Goal: Information Seeking & Learning: Check status

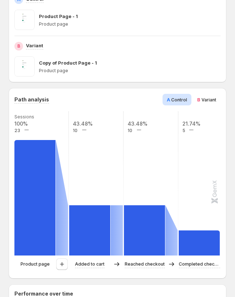
scroll to position [140, 0]
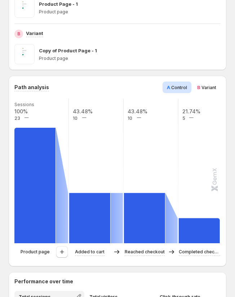
click at [210, 88] on span "Variant" at bounding box center [209, 87] width 15 height 5
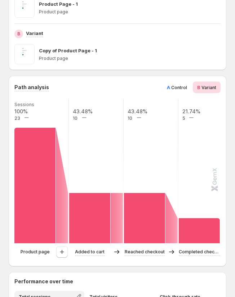
click at [177, 82] on div "A Control" at bounding box center [177, 88] width 29 height 12
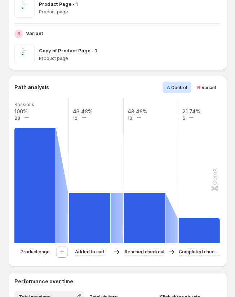
click at [204, 88] on span "Variant" at bounding box center [209, 87] width 15 height 5
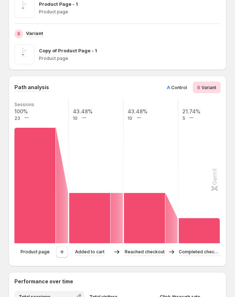
click at [166, 87] on div "A Control" at bounding box center [177, 88] width 29 height 12
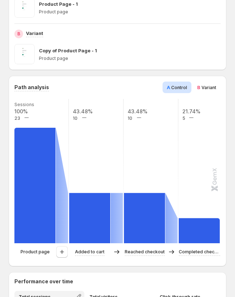
click at [207, 90] on span "Variant" at bounding box center [209, 87] width 15 height 5
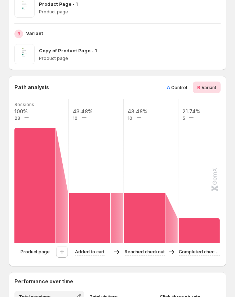
click at [173, 88] on span "Control" at bounding box center [179, 87] width 16 height 5
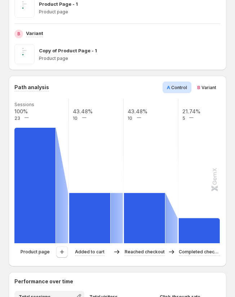
click at [211, 94] on div "Path analysis A Control B Variant Sessions 100% 23 43.48% 10 43.48% 10 21.74% 5…" at bounding box center [117, 171] width 206 height 179
click at [204, 88] on span "Variant" at bounding box center [209, 87] width 15 height 5
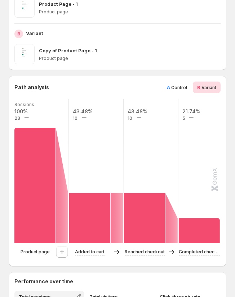
click at [177, 88] on span "Control" at bounding box center [179, 87] width 16 height 5
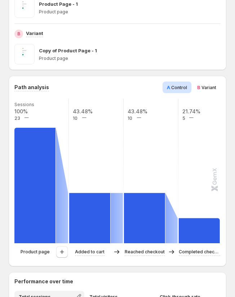
click at [202, 87] on span "Variant" at bounding box center [209, 87] width 15 height 5
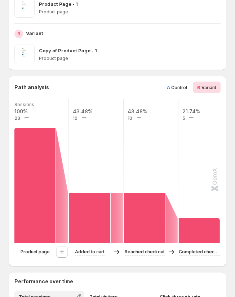
click at [171, 88] on span "A Control" at bounding box center [177, 87] width 20 height 7
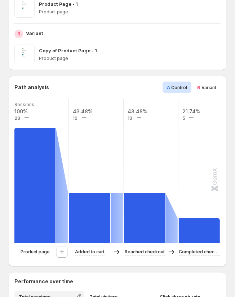
click at [202, 87] on span "Variant" at bounding box center [209, 87] width 15 height 5
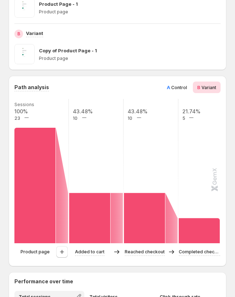
click at [171, 87] on span "A Control" at bounding box center [177, 87] width 20 height 7
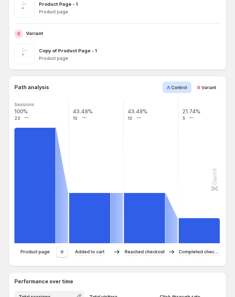
click at [204, 88] on span "Variant" at bounding box center [209, 87] width 15 height 5
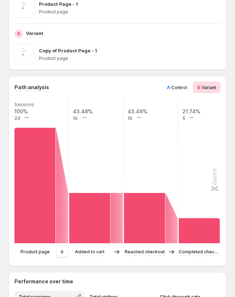
click at [167, 81] on div "Path analysis A Control B Variant Sessions 100% 23 43.48% 10 43.48% 10 21.74% 5…" at bounding box center [118, 171] width 218 height 190
click at [188, 83] on div "A Control" at bounding box center [177, 88] width 29 height 12
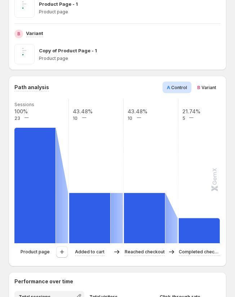
click at [205, 88] on span "Variant" at bounding box center [209, 87] width 15 height 5
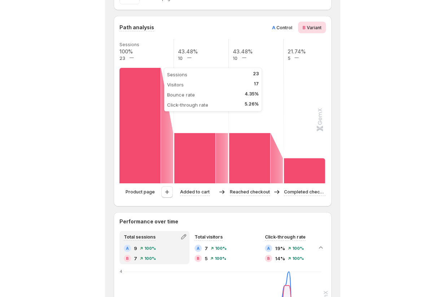
scroll to position [212, 0]
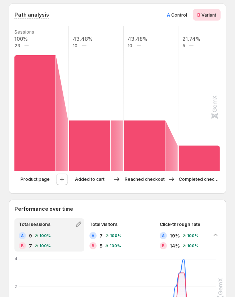
click at [175, 13] on span "Control" at bounding box center [179, 14] width 16 height 5
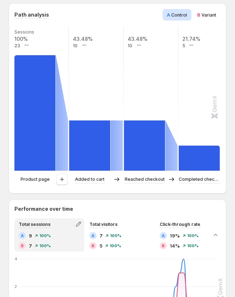
click at [210, 13] on span "Variant" at bounding box center [209, 14] width 15 height 5
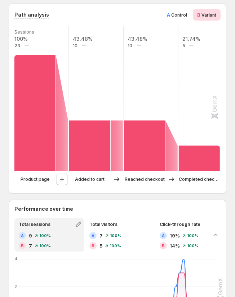
click at [179, 14] on span "Control" at bounding box center [179, 14] width 16 height 5
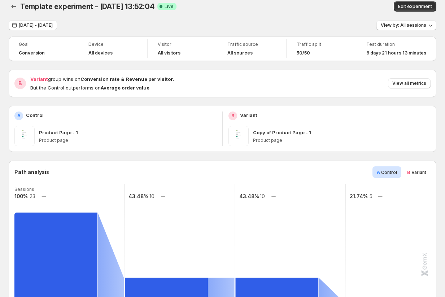
scroll to position [0, 0]
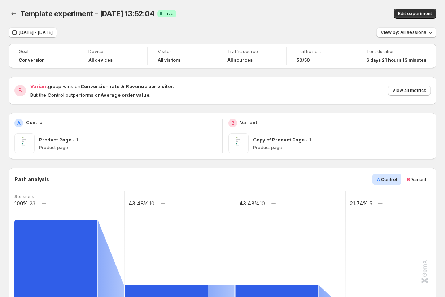
drag, startPoint x: 370, startPoint y: 64, endPoint x: 413, endPoint y: 65, distance: 42.6
click at [235, 65] on div "Test duration 6 days 21 hours 13 minutes" at bounding box center [395, 56] width 71 height 19
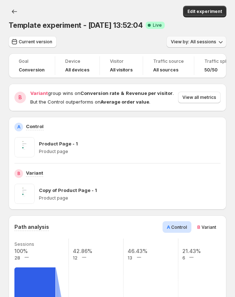
click at [199, 43] on span "View by: All sessions" at bounding box center [193, 42] width 45 height 6
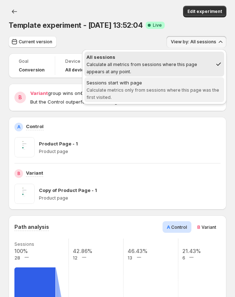
click at [188, 85] on div "Sessions start with page" at bounding box center [155, 82] width 136 height 7
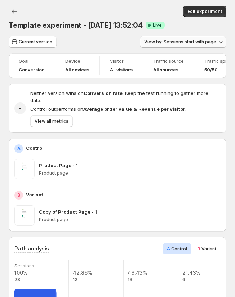
click at [204, 40] on span "View by: Sessions start with page" at bounding box center [180, 42] width 72 height 6
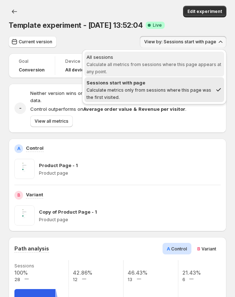
click at [186, 61] on span "All sessions Calculate all metrics from sessions where this page appears at any…" at bounding box center [155, 63] width 136 height 21
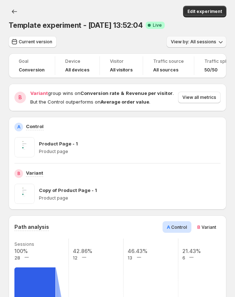
click at [194, 43] on span "View by: All sessions" at bounding box center [193, 42] width 45 height 6
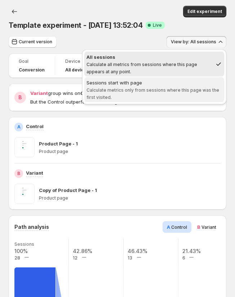
click at [191, 98] on span "Sessions start with page Calculate metrics only from sessions where this page w…" at bounding box center [155, 90] width 136 height 22
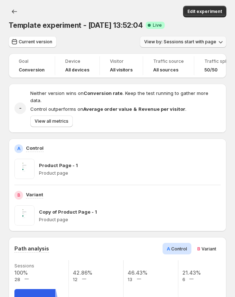
click at [198, 40] on span "View by: Sessions start with page" at bounding box center [180, 42] width 72 height 6
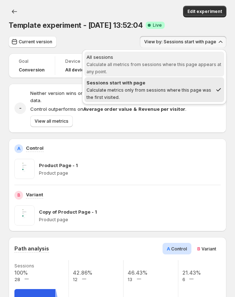
click at [179, 60] on div "All sessions" at bounding box center [155, 56] width 136 height 7
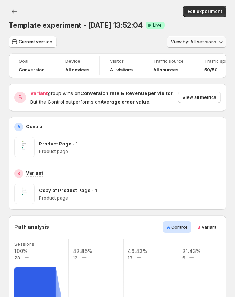
click at [201, 42] on span "View by: All sessions" at bounding box center [193, 42] width 45 height 6
click at [148, 31] on div "Template experiment - Aug 12, 13:52:04. This page is ready Template experiment …" at bounding box center [118, 18] width 218 height 36
drag, startPoint x: 147, startPoint y: 25, endPoint x: 159, endPoint y: 25, distance: 11.5
click at [159, 25] on span "Success Complete Live" at bounding box center [155, 25] width 19 height 7
click at [163, 26] on span "Success Complete Live" at bounding box center [155, 25] width 19 height 7
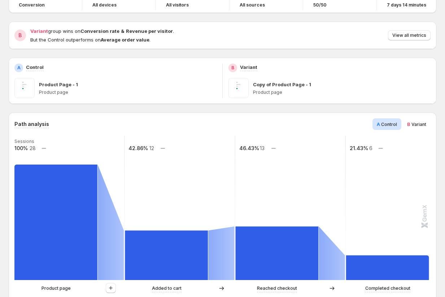
scroll to position [127, 0]
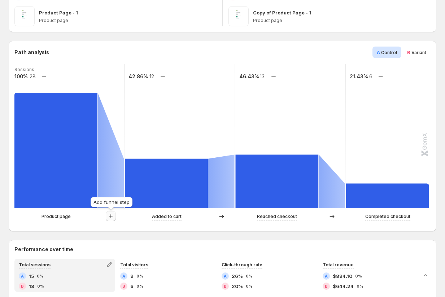
click at [109, 220] on button "button" at bounding box center [111, 216] width 10 height 10
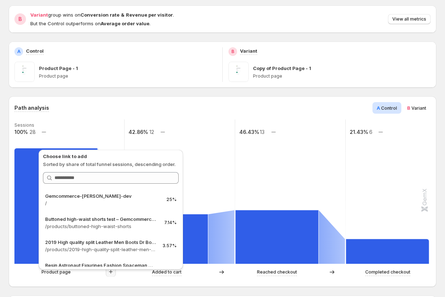
scroll to position [0, 0]
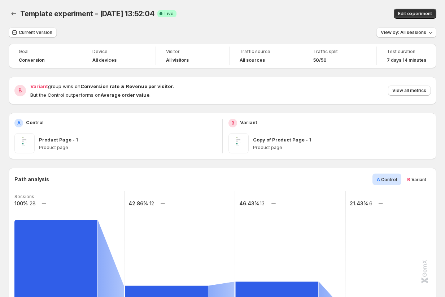
click at [173, 19] on div "Template experiment - Aug 12, 13:52:04. This page is ready Template experiment …" at bounding box center [222, 13] width 427 height 27
click at [35, 32] on span "Current version" at bounding box center [36, 33] width 34 height 6
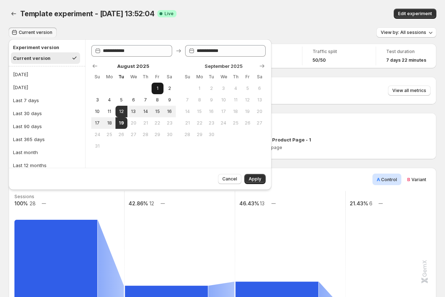
click at [159, 85] on span "1" at bounding box center [157, 88] width 6 height 6
type input "**********"
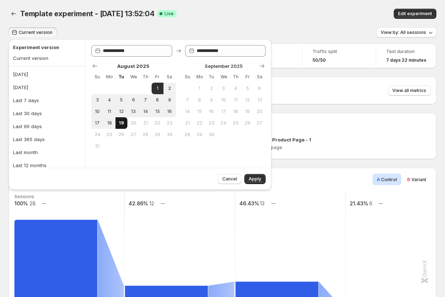
click at [120, 122] on span "19" at bounding box center [121, 123] width 6 height 6
type input "**********"
click at [251, 180] on span "Apply" at bounding box center [254, 179] width 13 height 6
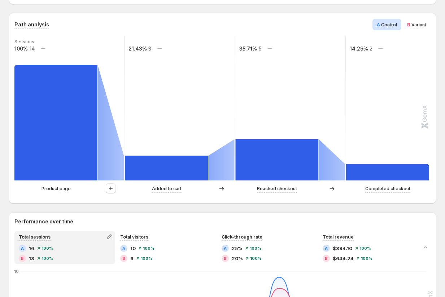
scroll to position [146, 0]
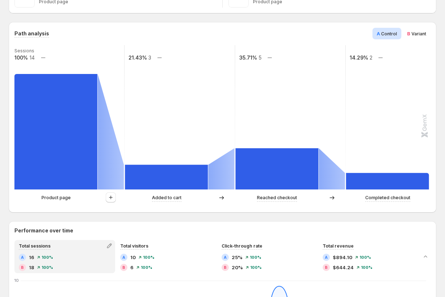
click at [416, 33] on span "Variant" at bounding box center [418, 33] width 15 height 5
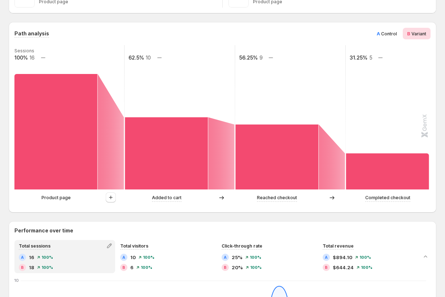
click at [384, 32] on span "Control" at bounding box center [389, 33] width 16 height 5
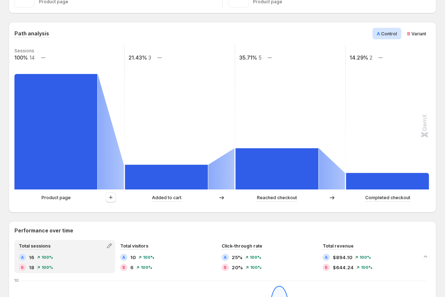
click at [418, 32] on span "Variant" at bounding box center [418, 33] width 15 height 5
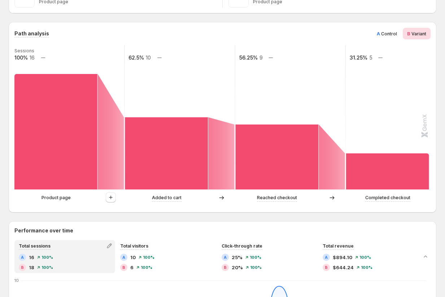
click at [388, 32] on span "Control" at bounding box center [389, 33] width 16 height 5
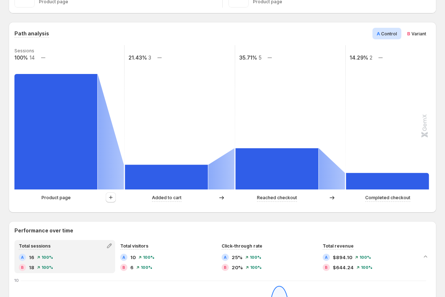
click at [414, 34] on span "Variant" at bounding box center [418, 33] width 15 height 5
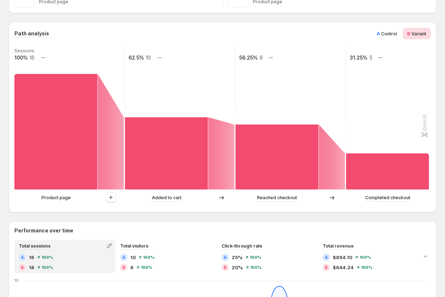
click at [389, 30] on span "A Control" at bounding box center [387, 33] width 20 height 7
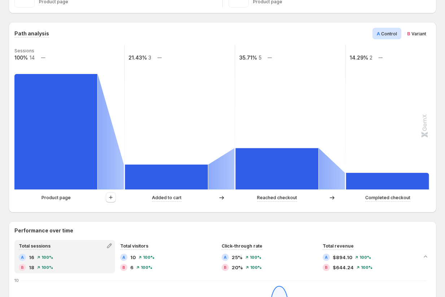
click at [406, 31] on div "B Variant" at bounding box center [417, 34] width 28 height 12
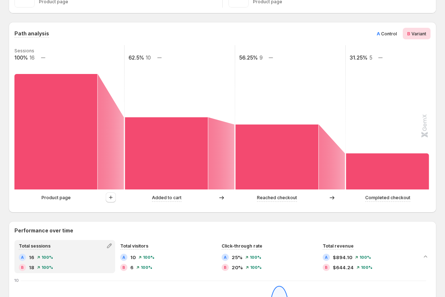
click at [383, 28] on div "A Control" at bounding box center [386, 34] width 29 height 12
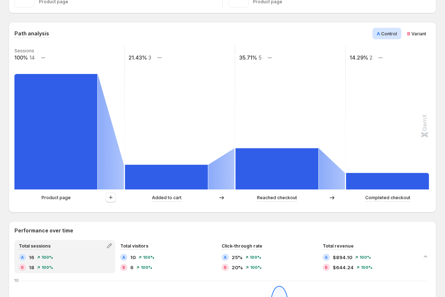
click at [408, 30] on span "B Variant" at bounding box center [416, 33] width 19 height 7
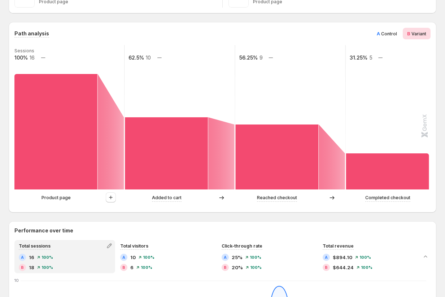
click at [390, 31] on span "A Control" at bounding box center [387, 33] width 20 height 7
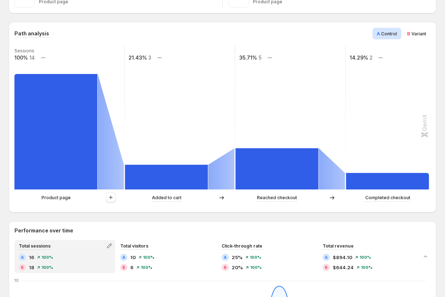
click at [412, 33] on span "Variant" at bounding box center [418, 33] width 15 height 5
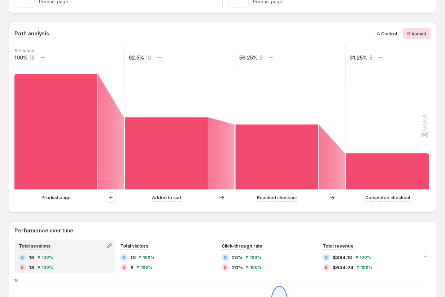
click at [379, 32] on span "A" at bounding box center [378, 34] width 3 height 6
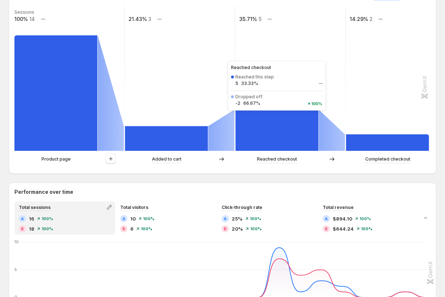
scroll to position [173, 0]
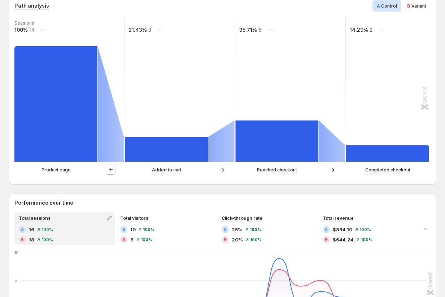
click at [415, 4] on span "Variant" at bounding box center [418, 5] width 15 height 5
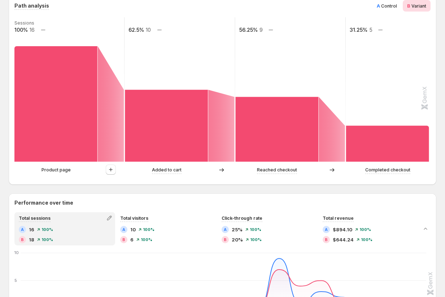
click at [381, 2] on div "A Control" at bounding box center [386, 6] width 29 height 12
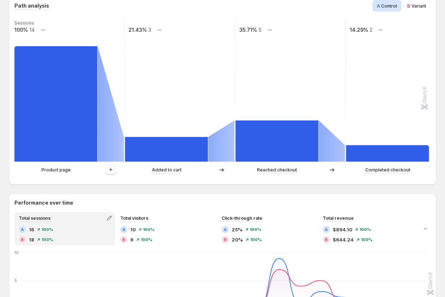
click at [416, 3] on span "B Variant" at bounding box center [416, 5] width 19 height 7
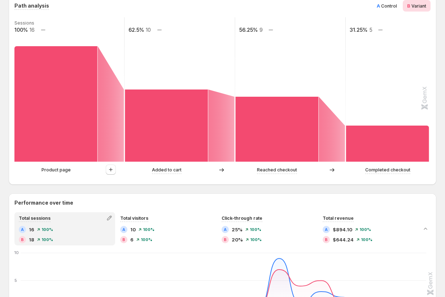
click at [382, 4] on span "Control" at bounding box center [389, 5] width 16 height 5
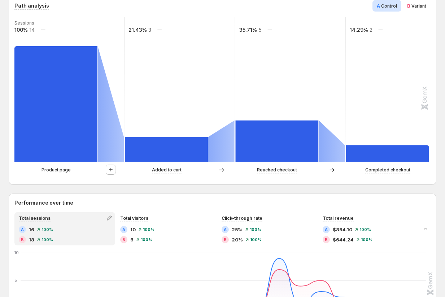
click at [420, 6] on span "Variant" at bounding box center [418, 5] width 15 height 5
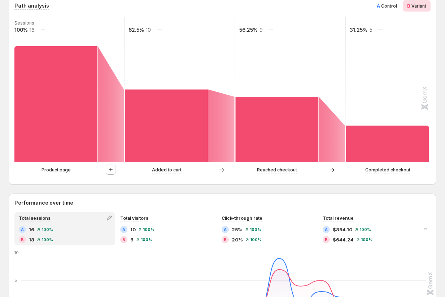
click at [384, 7] on span "Control" at bounding box center [389, 5] width 16 height 5
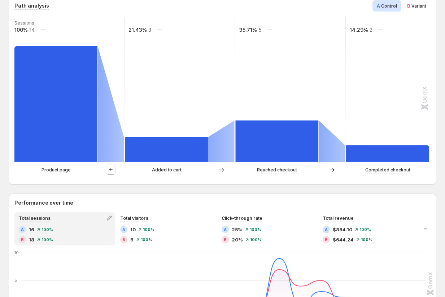
click at [415, 9] on div "B Variant" at bounding box center [417, 6] width 28 height 12
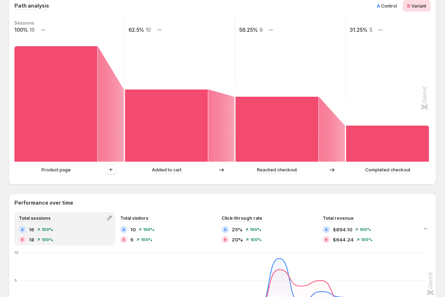
click at [387, 4] on span "Control" at bounding box center [389, 5] width 16 height 5
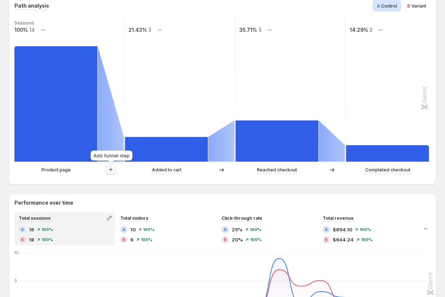
click at [116, 167] on button "button" at bounding box center [111, 169] width 10 height 10
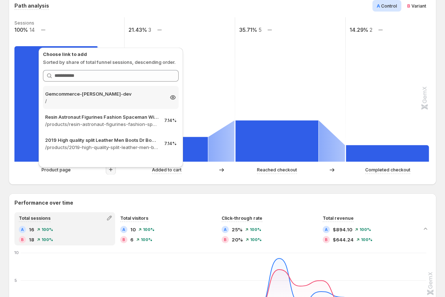
click at [95, 92] on p "Gemcommerce-[PERSON_NAME]-dev" at bounding box center [104, 93] width 118 height 7
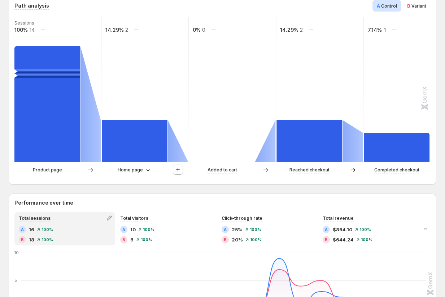
click at [410, 10] on div "B Variant" at bounding box center [417, 6] width 28 height 12
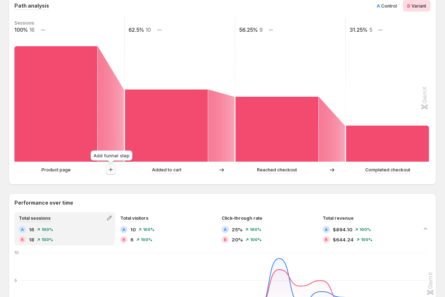
click at [114, 170] on icon "button" at bounding box center [110, 169] width 7 height 7
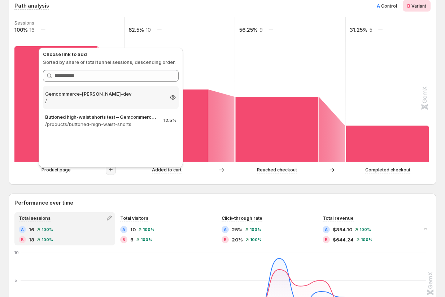
click at [123, 99] on p "/" at bounding box center [104, 100] width 118 height 7
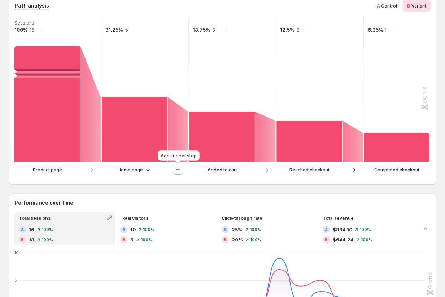
click at [177, 170] on icon "button" at bounding box center [177, 169] width 7 height 7
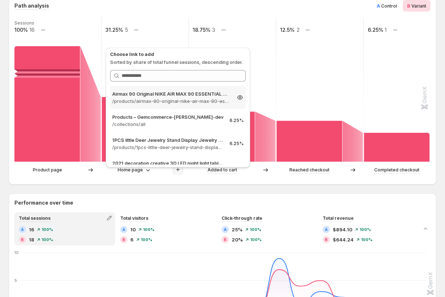
click at [186, 102] on p "/products/airmax-90-original-nike-air-max-90-essential-mens-running-shoes-sport…" at bounding box center [171, 100] width 118 height 7
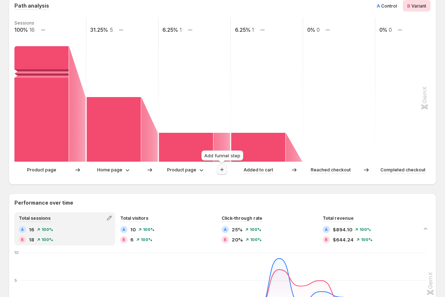
click at [225, 172] on icon "button" at bounding box center [221, 169] width 7 height 7
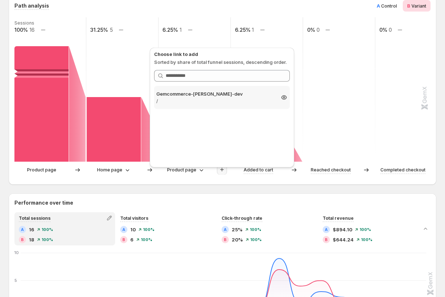
click at [226, 101] on p "/" at bounding box center [215, 100] width 118 height 7
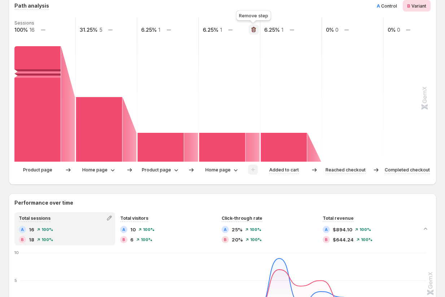
click at [252, 29] on icon "button" at bounding box center [253, 29] width 7 height 7
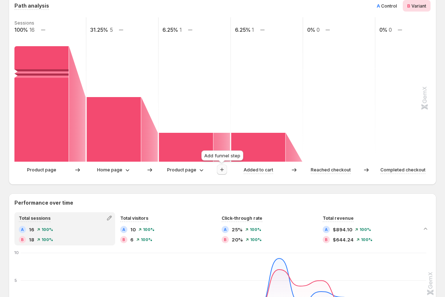
click at [219, 168] on icon "button" at bounding box center [221, 169] width 7 height 7
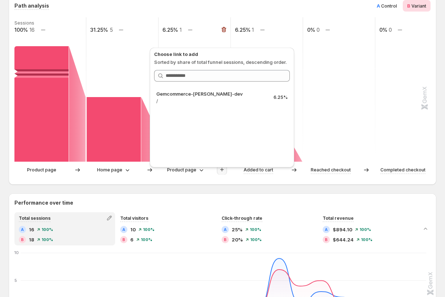
click at [215, 36] on rect at bounding box center [194, 89] width 73 height 144
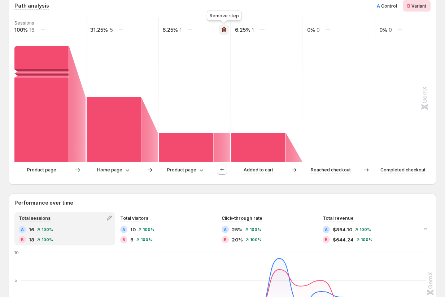
click at [222, 30] on icon "button" at bounding box center [223, 29] width 5 height 5
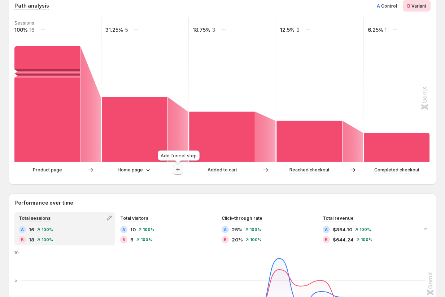
click at [178, 169] on icon "button" at bounding box center [178, 170] width 4 height 4
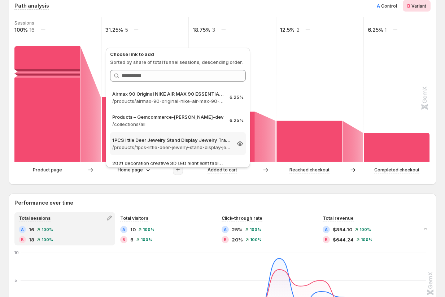
click at [175, 142] on p "1PCS little Deer Jewelry Stand Display Jewelry Tray Tree Earring Holder Necklac…" at bounding box center [171, 139] width 118 height 7
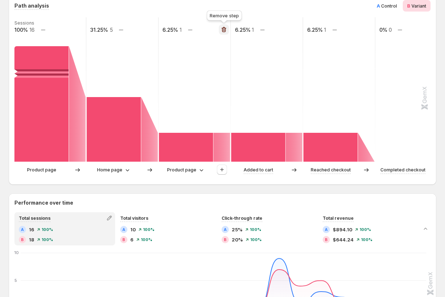
click at [222, 31] on icon "button" at bounding box center [223, 29] width 5 height 5
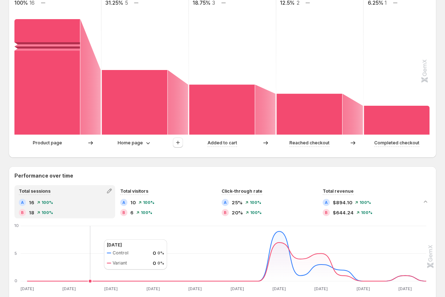
scroll to position [153, 0]
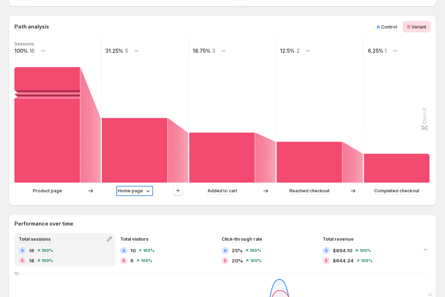
click at [145, 191] on icon at bounding box center [147, 190] width 7 height 7
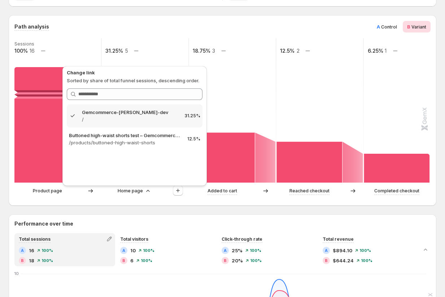
click at [151, 202] on div "Path analysis A Control B Variant Sessions 100% 16 31.25% 5 18.75% 3 12.5% 2 6.…" at bounding box center [222, 110] width 427 height 190
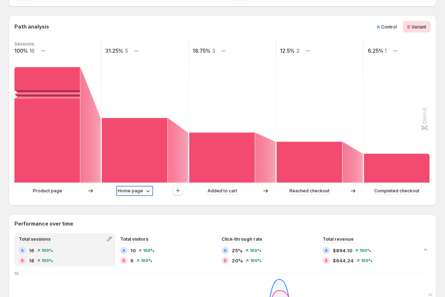
click at [147, 190] on icon at bounding box center [147, 190] width 7 height 7
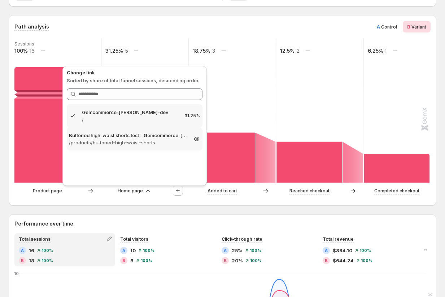
click at [122, 144] on p "/products/buttoned-high-waist-shorts" at bounding box center [128, 142] width 118 height 7
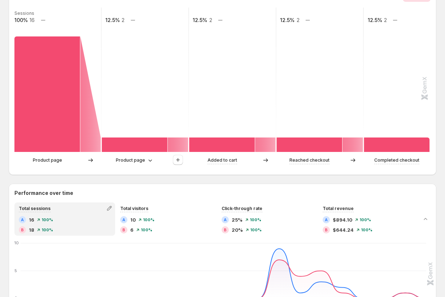
scroll to position [185, 0]
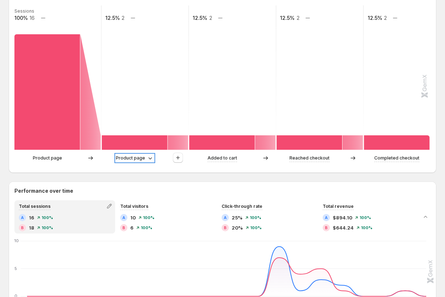
click at [132, 158] on p "Product page" at bounding box center [130, 157] width 29 height 7
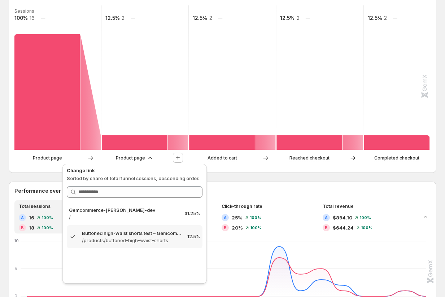
click at [98, 157] on div at bounding box center [90, 157] width 21 height 7
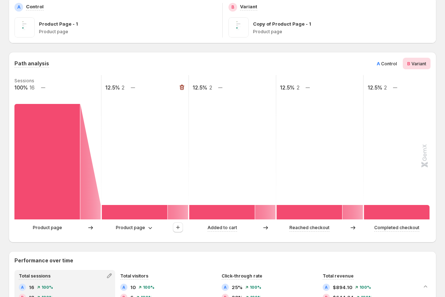
scroll to position [62, 0]
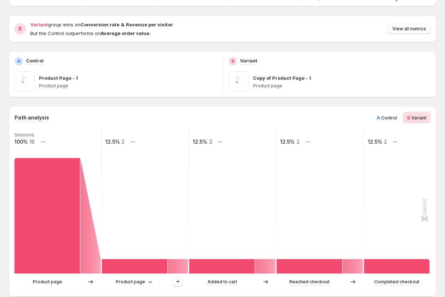
click at [382, 115] on span "Control" at bounding box center [389, 117] width 16 height 5
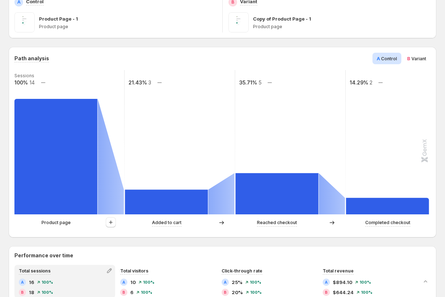
scroll to position [192, 0]
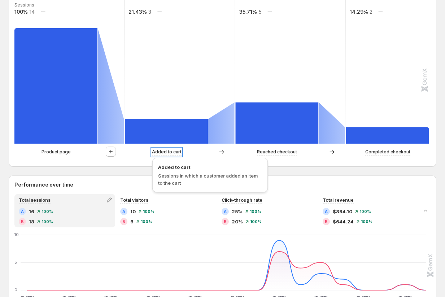
click at [167, 150] on p "Added to cart" at bounding box center [167, 151] width 30 height 7
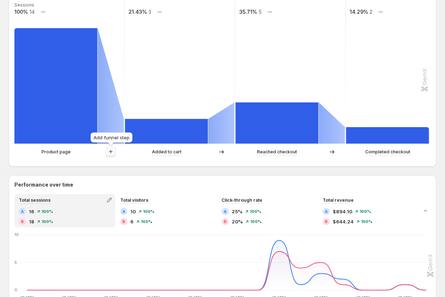
click at [113, 151] on icon "button" at bounding box center [110, 151] width 7 height 7
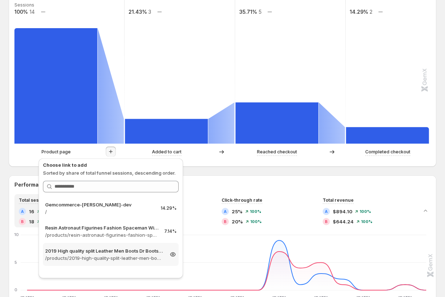
click at [127, 253] on p "2019 High quality split Leather Men Boots Dr Boots shoes High Top Motorcycle Au…" at bounding box center [104, 250] width 118 height 7
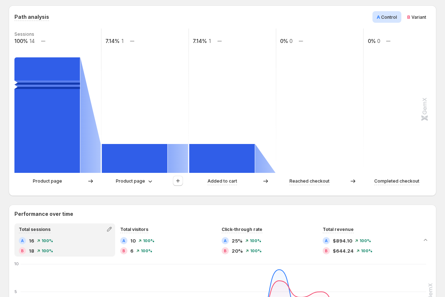
scroll to position [150, 0]
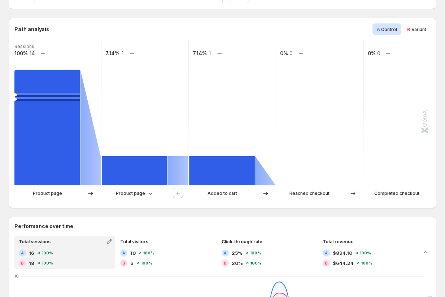
click at [411, 28] on span "Variant" at bounding box center [418, 29] width 15 height 5
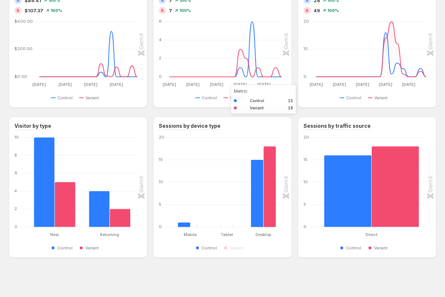
scroll to position [525, 0]
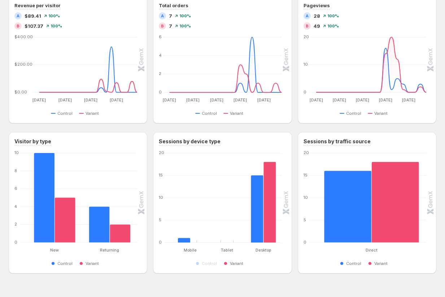
click at [240, 265] on span "Variant" at bounding box center [236, 263] width 13 height 6
click at [234, 264] on span "Variant" at bounding box center [236, 263] width 13 height 6
click at [239, 261] on span "Variant" at bounding box center [236, 263] width 13 height 6
click at [212, 262] on span "Control" at bounding box center [209, 263] width 15 height 6
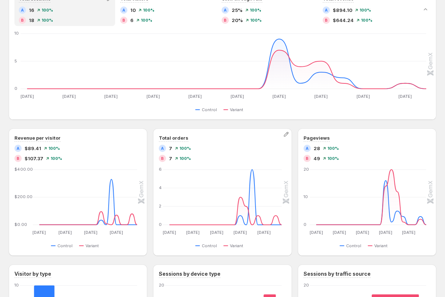
scroll to position [396, 0]
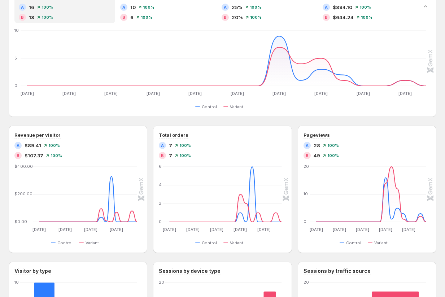
click at [430, 63] on div "[DATE] [DATE] [DATE] [DATE] [DATE] [DATE] [DATE] [DATE] [DATE] [DATE] [DATE] Au…" at bounding box center [222, 70] width 427 height 82
click at [426, 5] on icon "Collapse chart" at bounding box center [425, 6] width 7 height 7
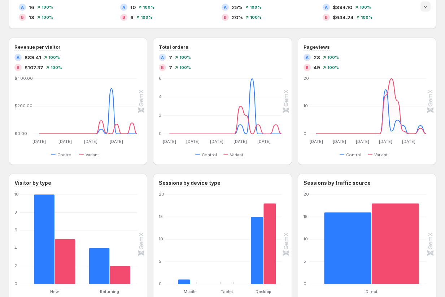
click at [427, 10] on button "Expand chart" at bounding box center [425, 6] width 10 height 10
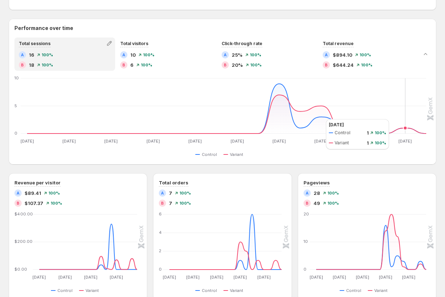
scroll to position [304, 0]
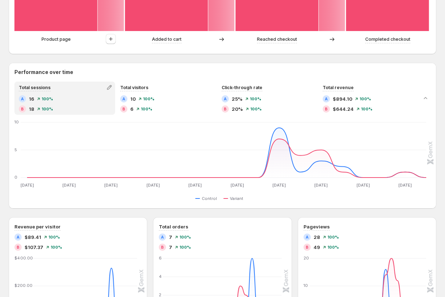
click at [427, 98] on icon "Collapse chart" at bounding box center [425, 97] width 7 height 7
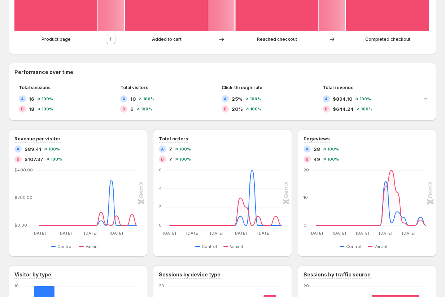
click at [427, 98] on icon "Expand chart" at bounding box center [425, 97] width 7 height 7
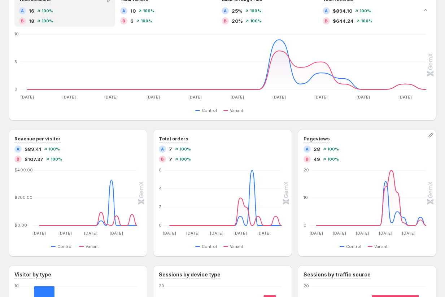
scroll to position [453, 0]
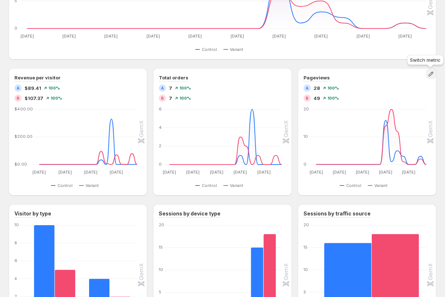
click at [433, 74] on icon "button" at bounding box center [430, 73] width 7 height 7
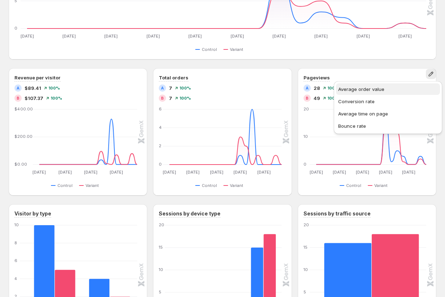
click at [375, 89] on span "Average order value" at bounding box center [361, 89] width 46 height 6
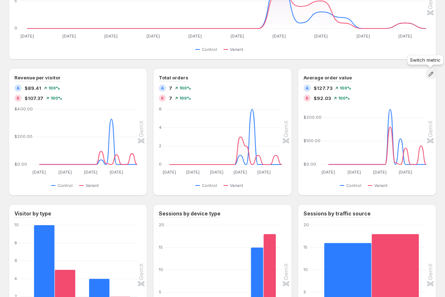
click at [430, 72] on icon "button" at bounding box center [430, 73] width 7 height 7
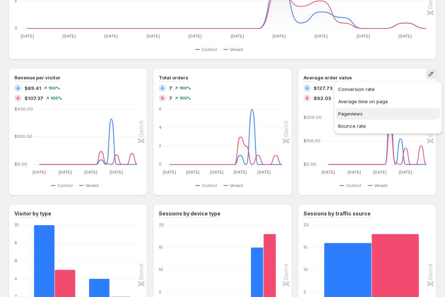
click at [367, 114] on span "Pageviews" at bounding box center [388, 113] width 100 height 7
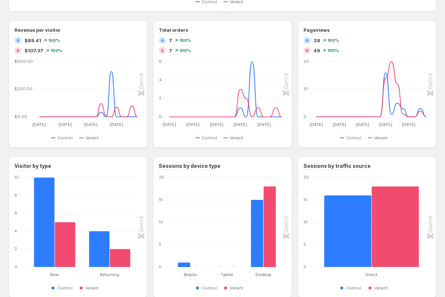
scroll to position [474, 0]
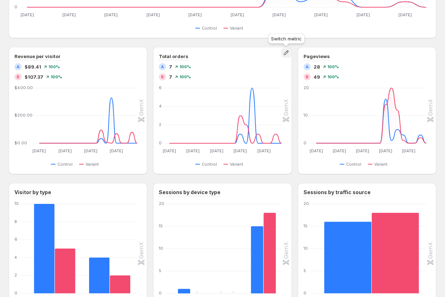
click at [287, 53] on icon "button" at bounding box center [286, 52] width 5 height 5
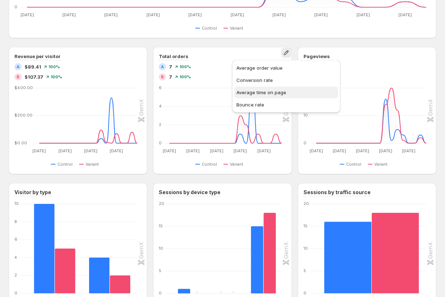
click at [264, 87] on button "Average time on page" at bounding box center [286, 93] width 104 height 12
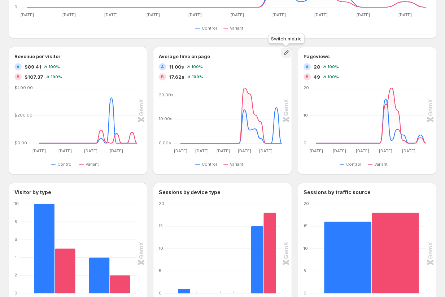
click at [285, 53] on icon "button" at bounding box center [286, 52] width 5 height 5
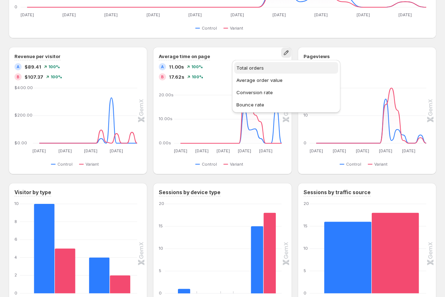
click at [266, 70] on span "Total orders" at bounding box center [286, 67] width 100 height 7
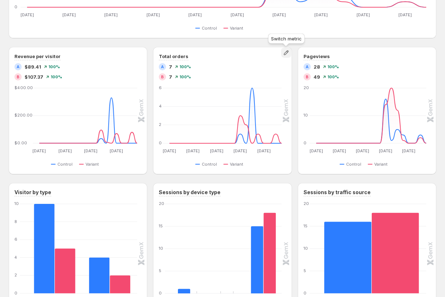
click at [286, 53] on icon "button" at bounding box center [285, 52] width 7 height 7
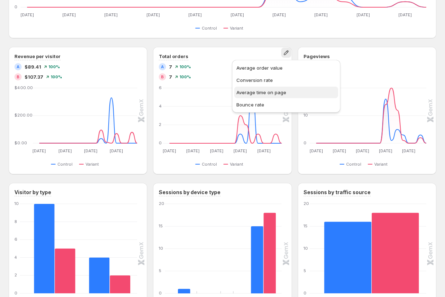
click at [266, 94] on span "Average time on page" at bounding box center [261, 92] width 50 height 6
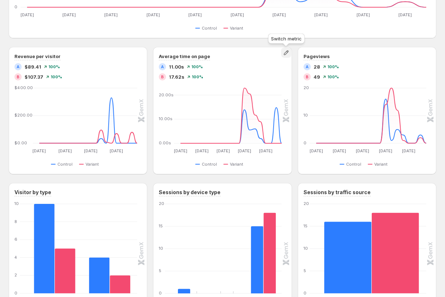
click at [289, 53] on icon "button" at bounding box center [285, 52] width 7 height 7
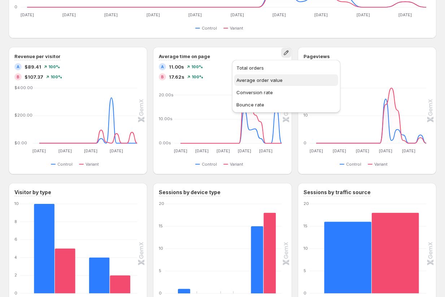
click at [270, 85] on button "Average order value" at bounding box center [286, 80] width 104 height 12
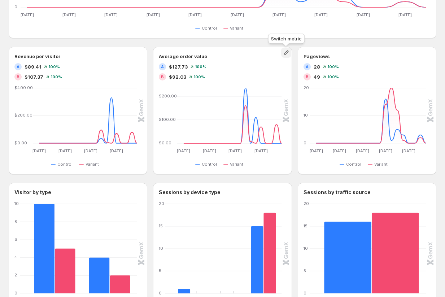
click at [285, 53] on icon "button" at bounding box center [285, 52] width 7 height 7
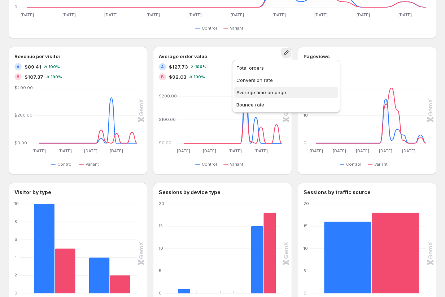
click at [271, 92] on span "Average time on page" at bounding box center [261, 92] width 50 height 6
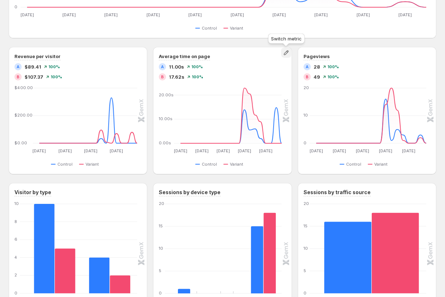
click at [285, 53] on icon "button" at bounding box center [285, 52] width 7 height 7
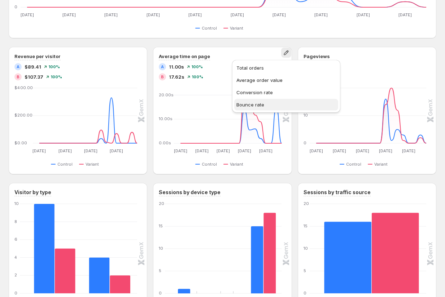
click at [263, 108] on span "Bounce rate" at bounding box center [286, 104] width 100 height 7
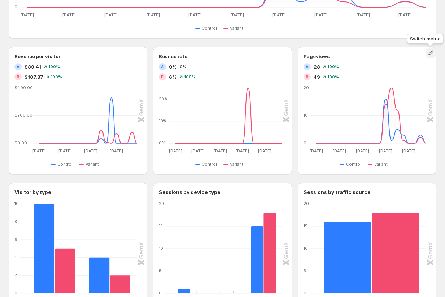
click at [430, 53] on icon "button" at bounding box center [430, 52] width 5 height 5
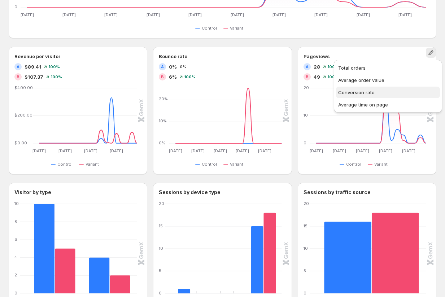
click at [394, 90] on span "Conversion rate" at bounding box center [388, 92] width 100 height 7
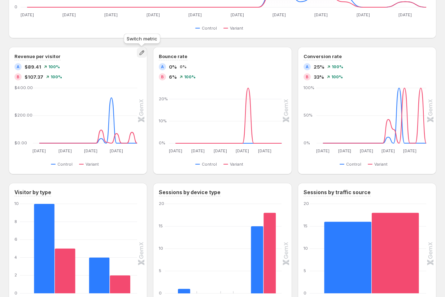
click at [141, 53] on icon "button" at bounding box center [141, 52] width 7 height 7
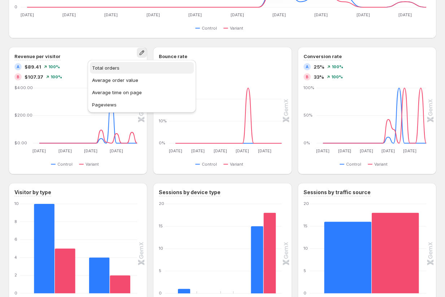
click at [128, 70] on span "Total orders" at bounding box center [142, 67] width 100 height 7
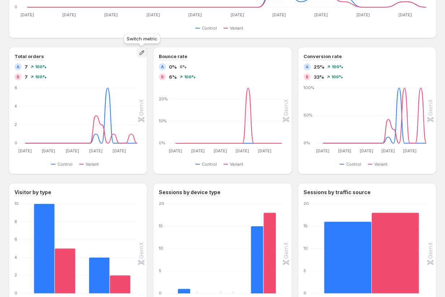
click at [141, 54] on icon "button" at bounding box center [141, 52] width 5 height 5
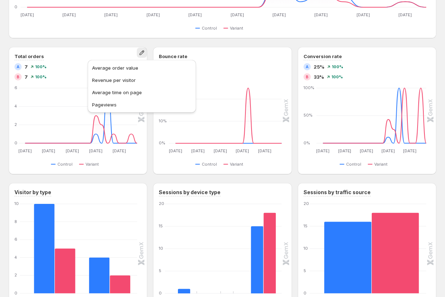
click at [138, 85] on ul "Average order value Revenue per visitor Average time on page Pageviews" at bounding box center [142, 86] width 104 height 48
click at [119, 94] on span "Average time on page" at bounding box center [117, 92] width 50 height 6
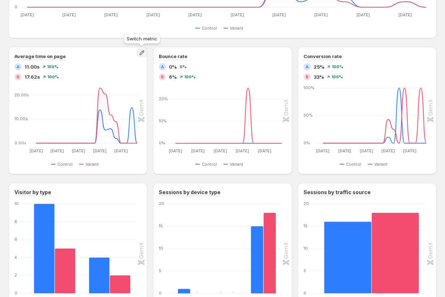
click at [142, 56] on icon "button" at bounding box center [141, 52] width 7 height 7
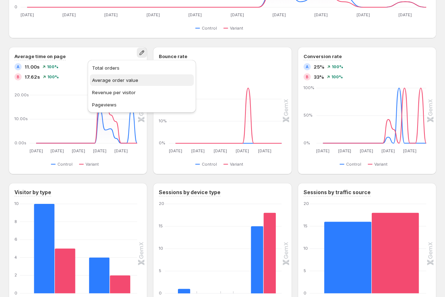
click at [127, 79] on span "Average order value" at bounding box center [115, 80] width 46 height 6
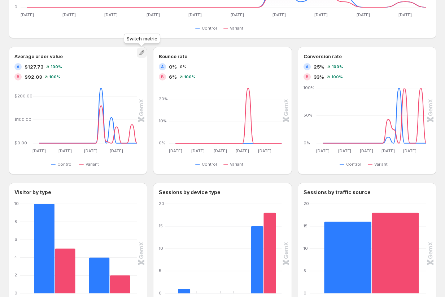
click at [142, 53] on icon "button" at bounding box center [141, 52] width 7 height 7
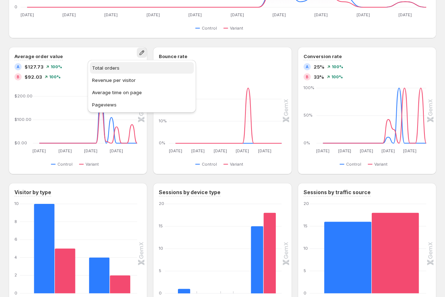
click at [120, 71] on span "Total orders" at bounding box center [142, 67] width 100 height 7
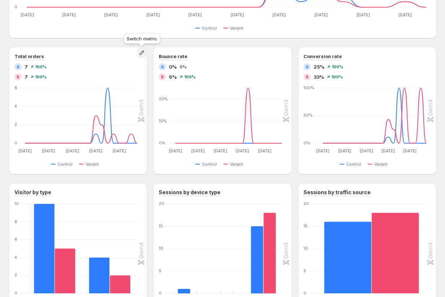
click at [141, 51] on icon "button" at bounding box center [141, 52] width 7 height 7
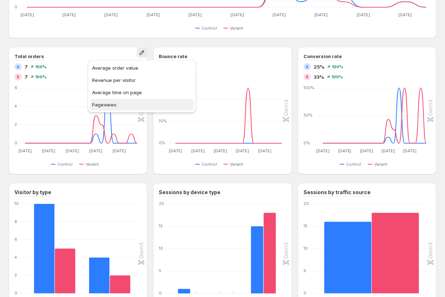
click at [125, 106] on span "Pageviews" at bounding box center [142, 104] width 100 height 7
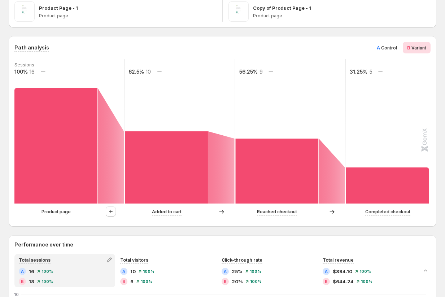
scroll to position [120, 0]
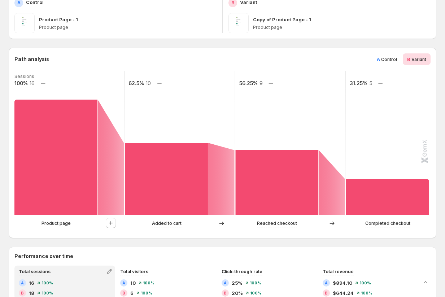
click at [153, 83] on rect at bounding box center [179, 143] width 111 height 144
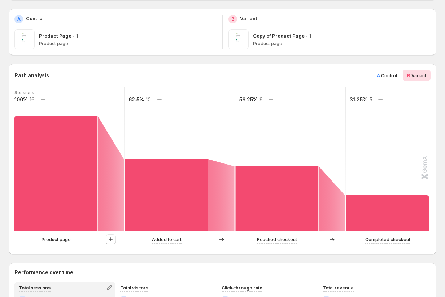
scroll to position [96, 0]
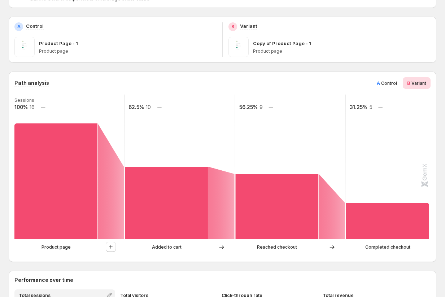
click at [390, 83] on span "Control" at bounding box center [389, 82] width 16 height 5
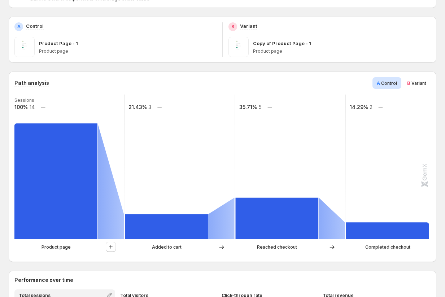
click at [421, 88] on div "B Variant" at bounding box center [417, 83] width 28 height 12
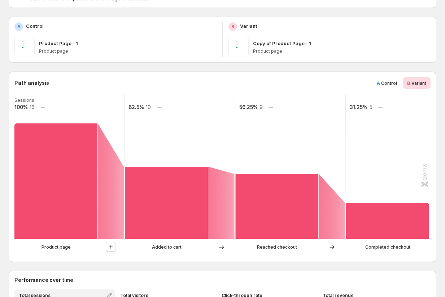
click at [386, 82] on span "Control" at bounding box center [389, 82] width 16 height 5
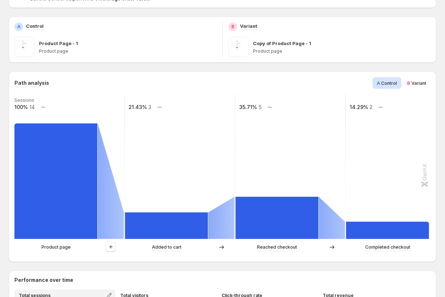
click at [415, 84] on span "Variant" at bounding box center [418, 82] width 15 height 5
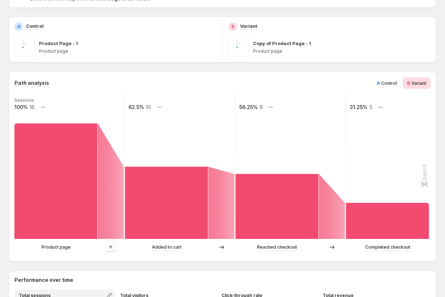
click at [390, 81] on span "Control" at bounding box center [389, 82] width 16 height 5
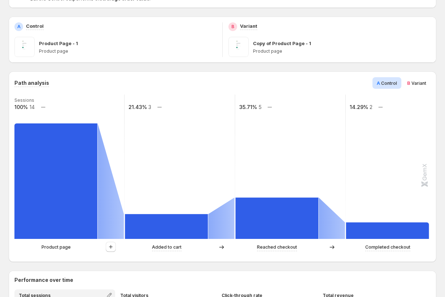
click at [420, 83] on span "Variant" at bounding box center [418, 82] width 15 height 5
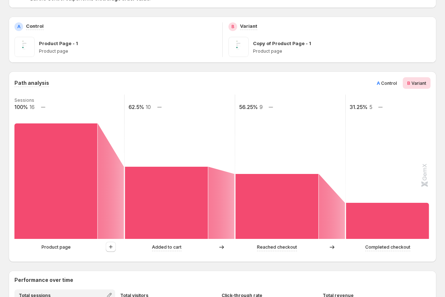
click at [385, 84] on span "Control" at bounding box center [389, 82] width 16 height 5
